Goal: Check status

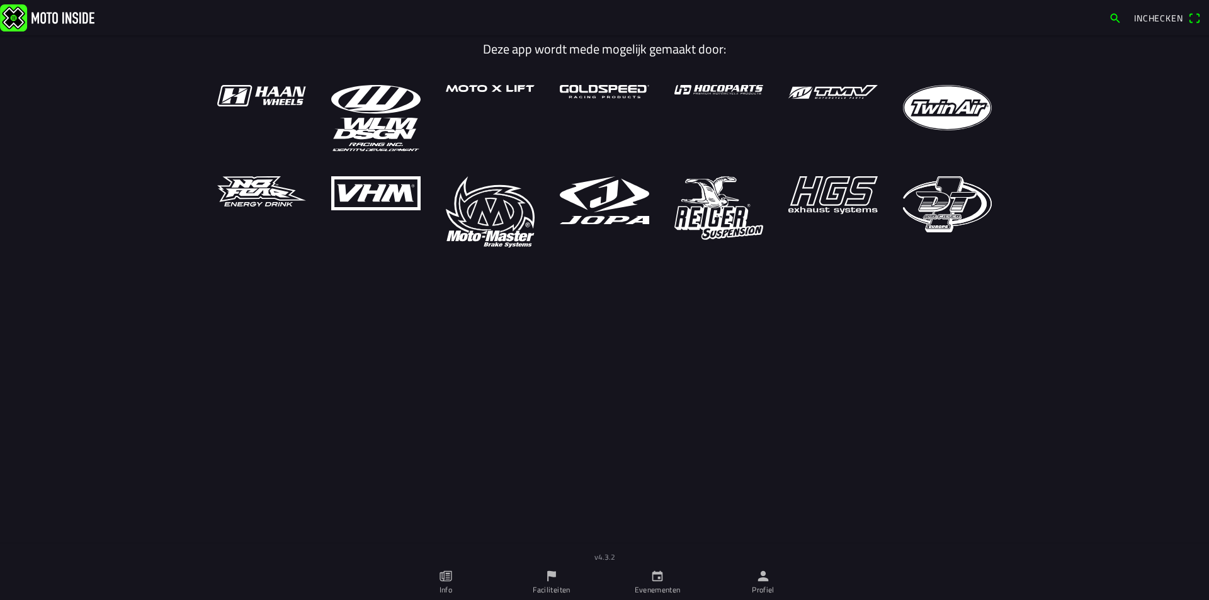
click at [549, 578] on link "Faciliteiten" at bounding box center [552, 582] width 106 height 35
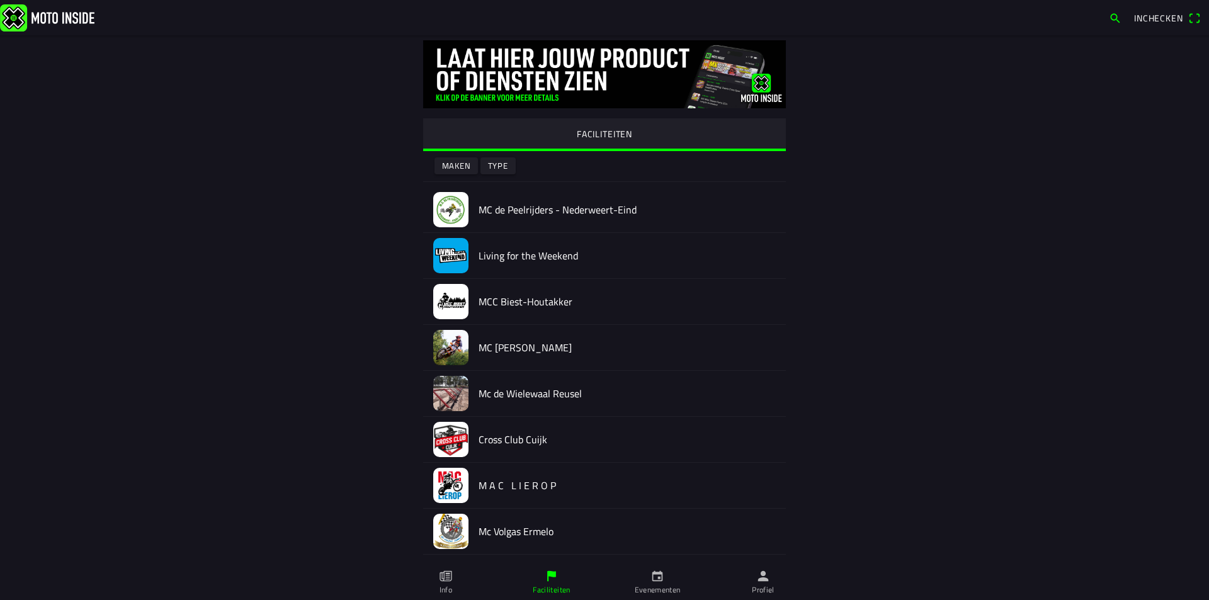
click at [664, 578] on icon "calendar" at bounding box center [657, 576] width 14 height 14
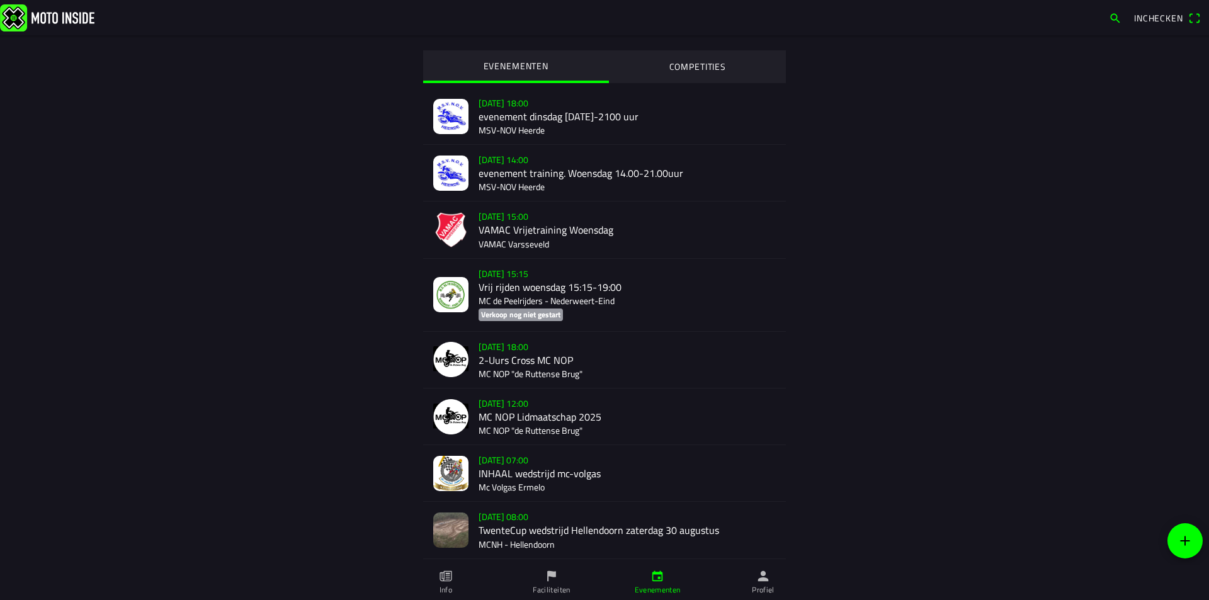
click at [549, 577] on icon "flag" at bounding box center [552, 576] width 14 height 14
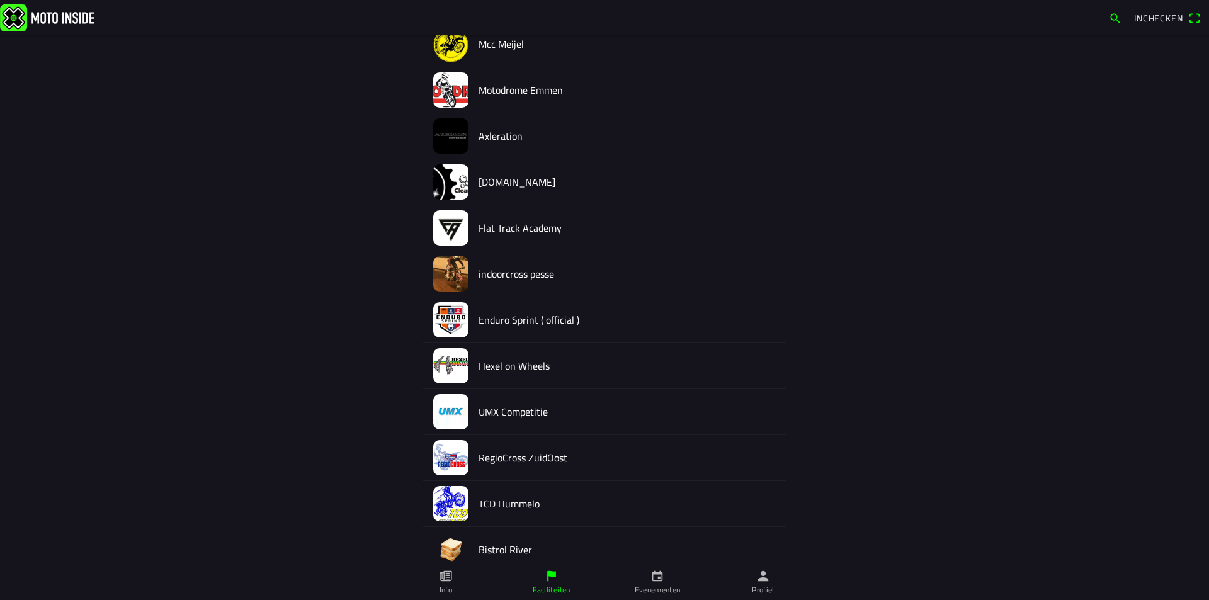
scroll to position [5459, 0]
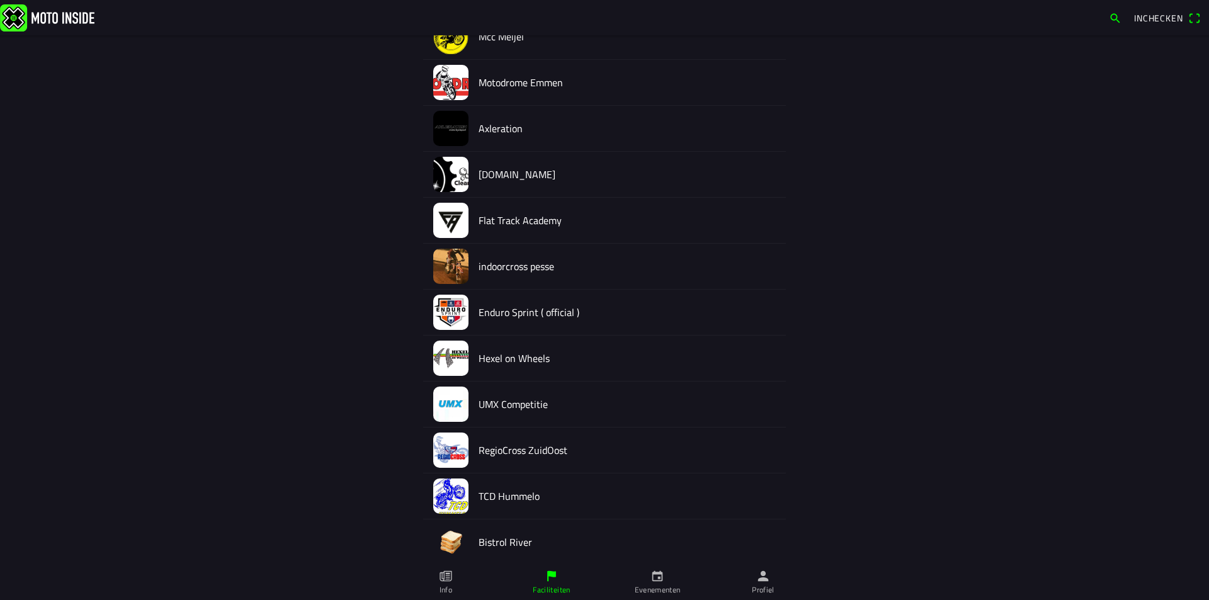
click at [518, 454] on h2 "RegioCross ZuidOost" at bounding box center [627, 451] width 297 height 12
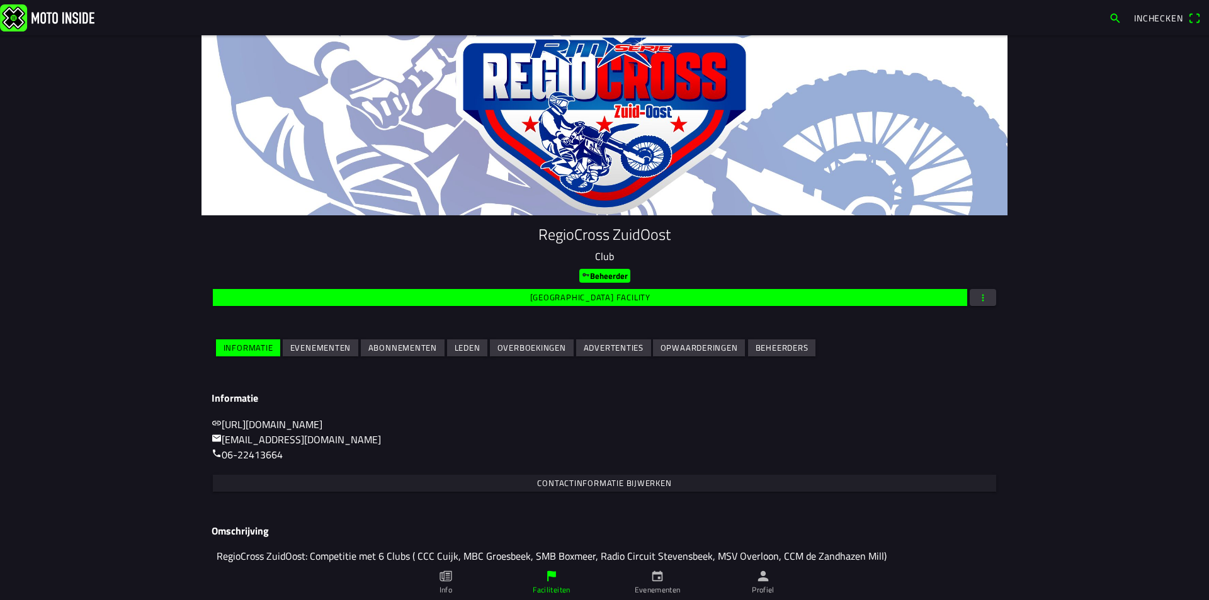
click at [306, 341] on span "Evenementen" at bounding box center [320, 347] width 61 height 17
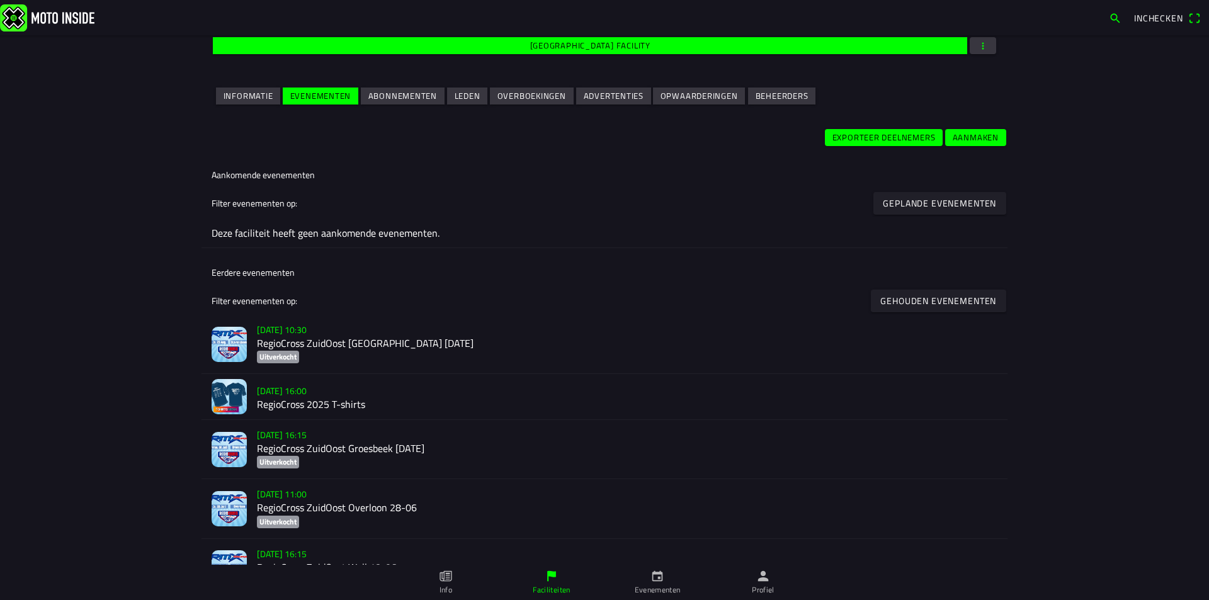
scroll to position [315, 0]
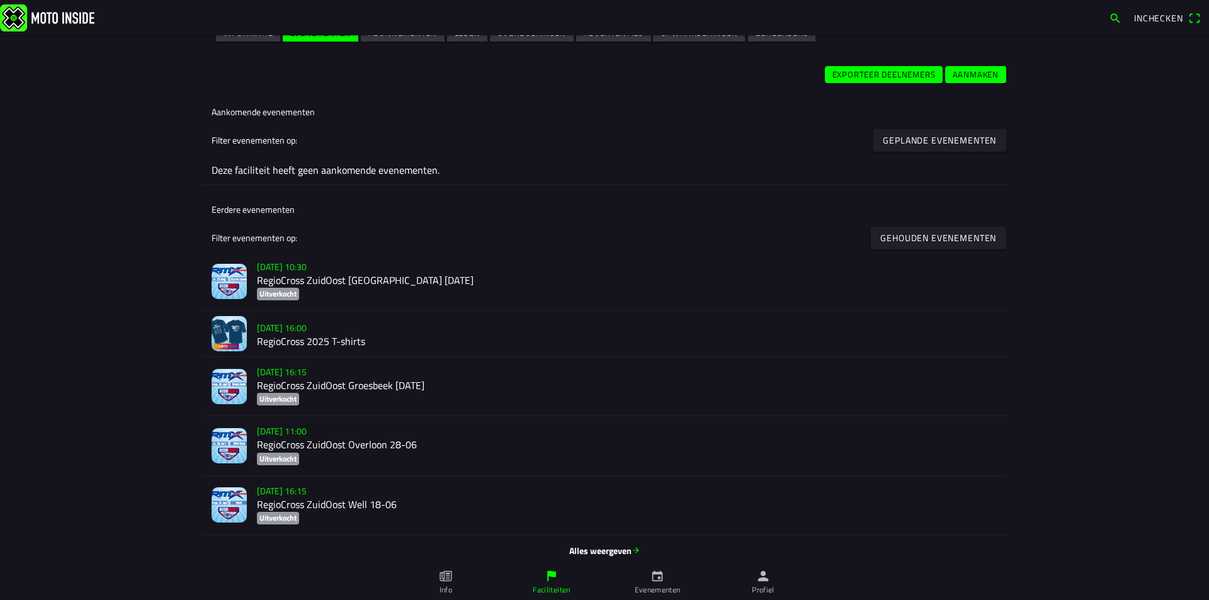
click at [326, 339] on h2 "RegioCross 2025 T-shirts" at bounding box center [627, 342] width 740 height 12
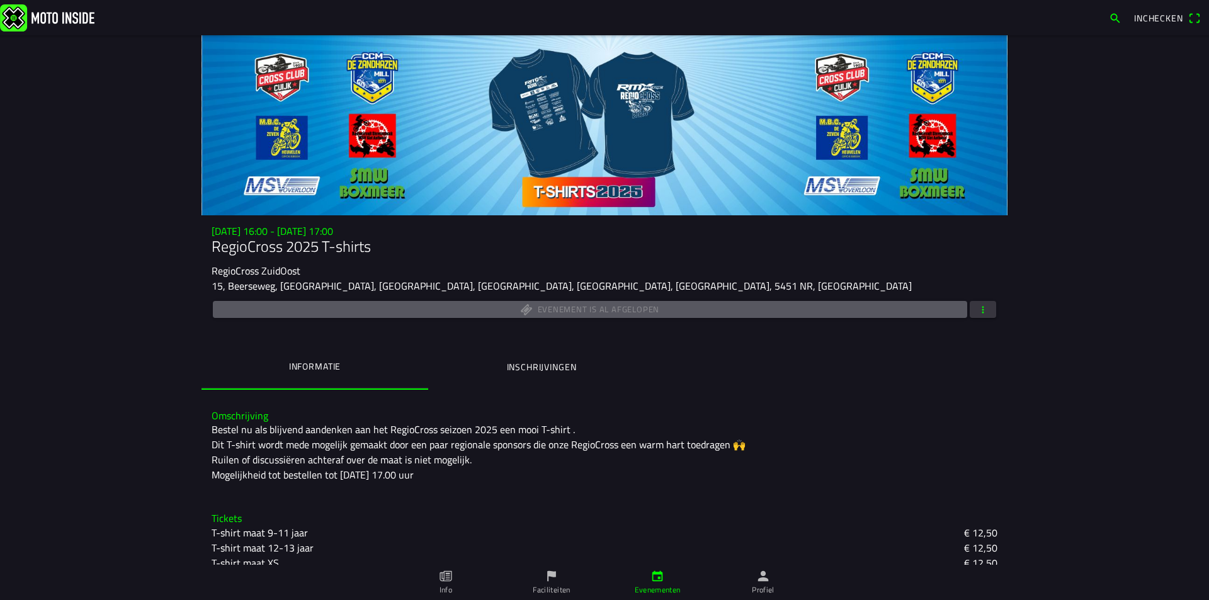
click at [556, 369] on ion-label "Inschrijvingen" at bounding box center [542, 367] width 70 height 14
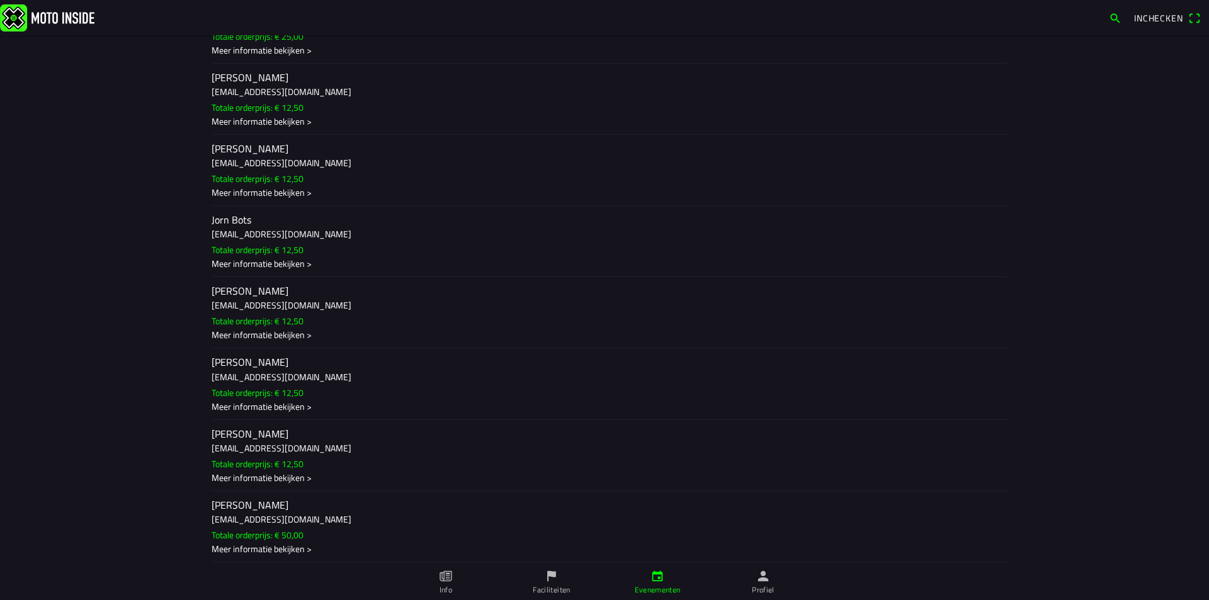
scroll to position [586, 0]
click at [247, 508] on h2 "[PERSON_NAME]" at bounding box center [605, 503] width 786 height 12
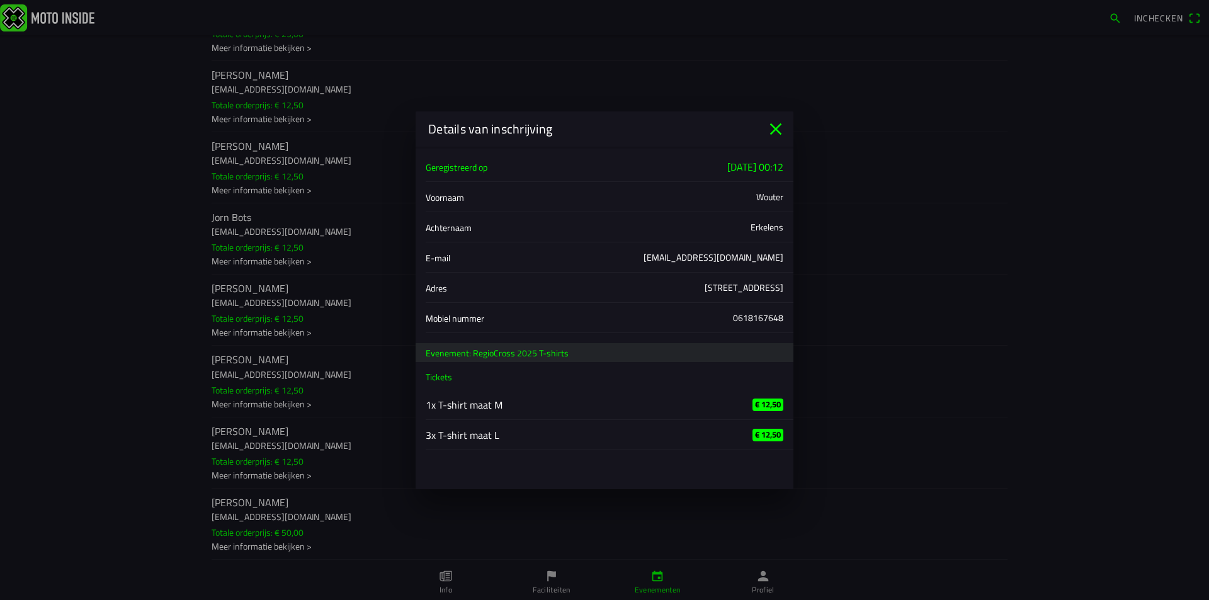
click at [460, 485] on main "Geregistreerd op [DATE] 00:12 Voornaam [PERSON_NAME] Erkelens E-mail [EMAIL_ADD…" at bounding box center [605, 318] width 378 height 343
